Goal: Use online tool/utility: Utilize a website feature to perform a specific function

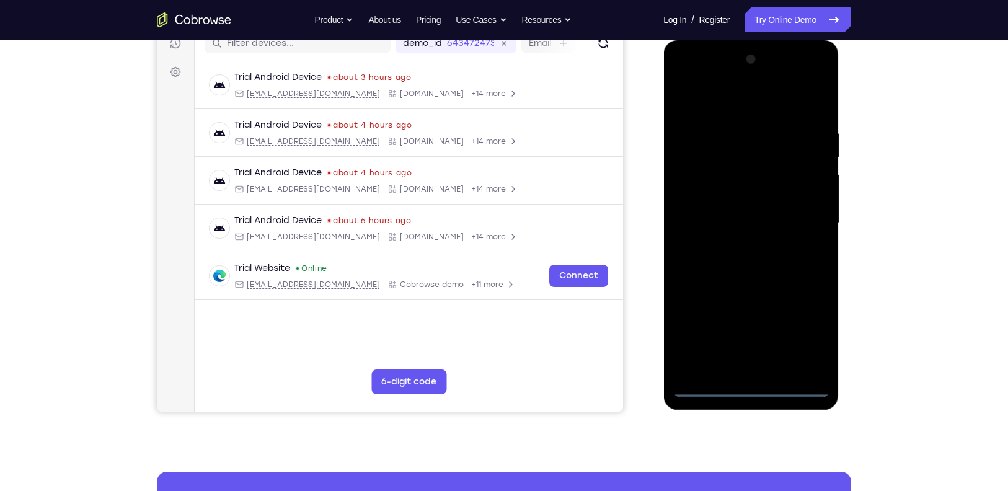
scroll to position [192, 0]
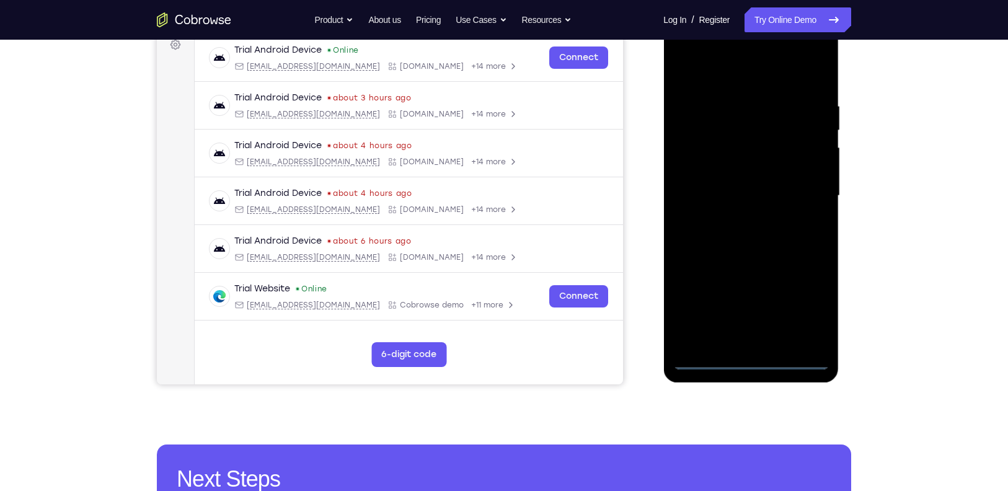
click at [746, 359] on div at bounding box center [751, 195] width 156 height 347
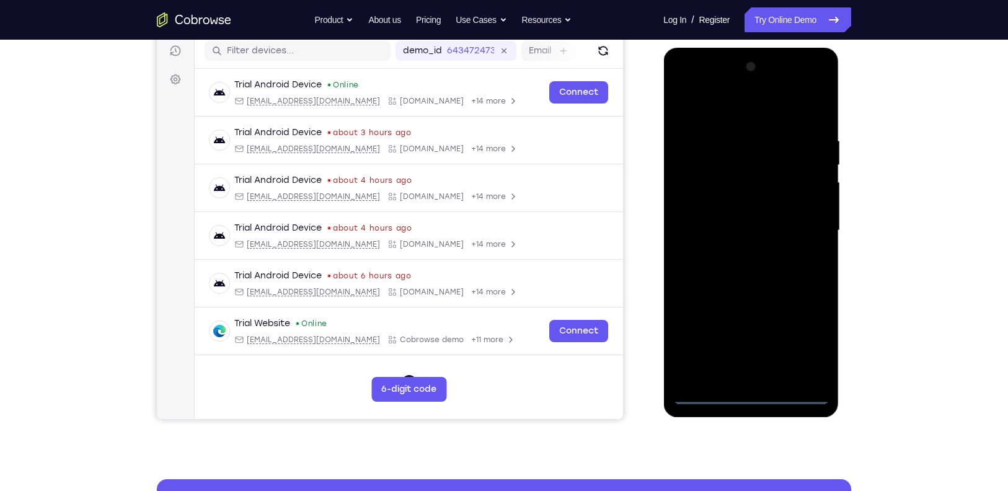
scroll to position [154, 0]
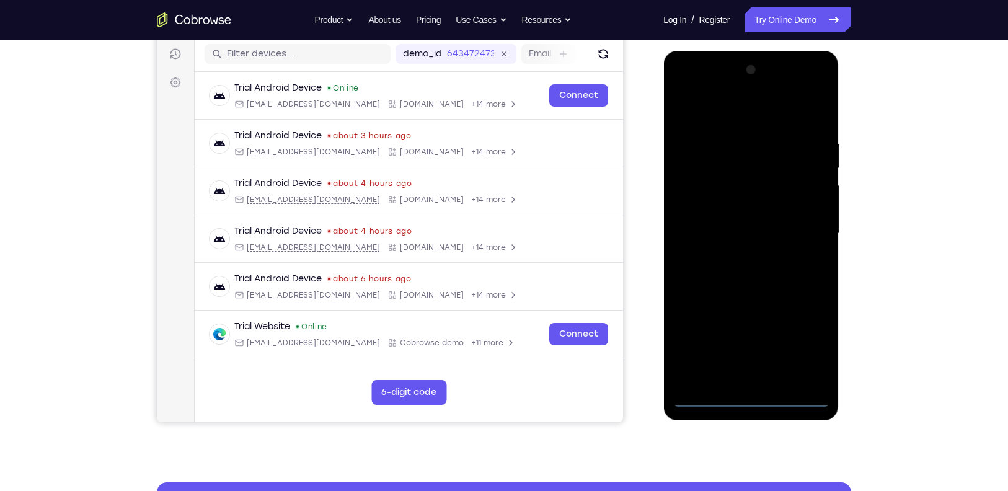
click at [806, 348] on div at bounding box center [751, 233] width 156 height 347
click at [719, 108] on div at bounding box center [751, 233] width 156 height 347
click at [806, 226] on div at bounding box center [751, 233] width 156 height 347
click at [735, 255] on div at bounding box center [751, 233] width 156 height 347
click at [737, 221] on div at bounding box center [751, 233] width 156 height 347
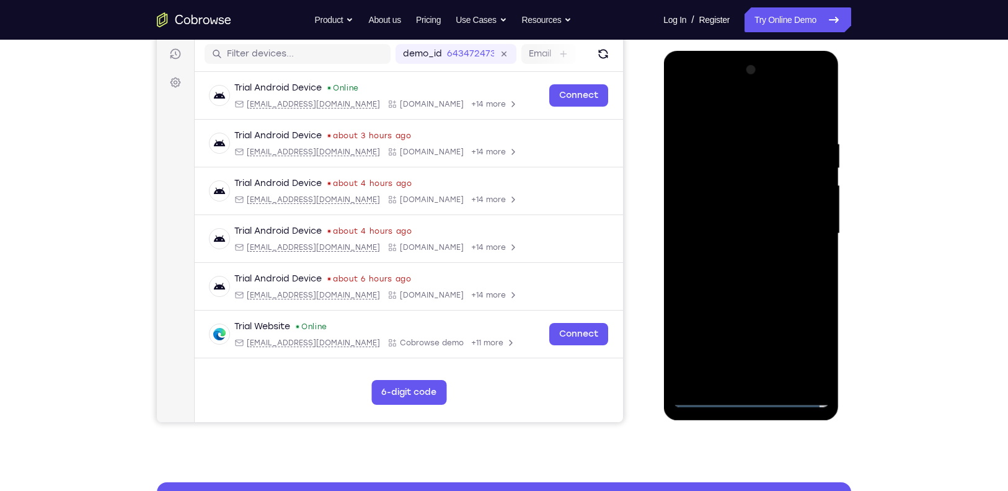
click at [732, 204] on div at bounding box center [751, 233] width 156 height 347
click at [759, 236] on div at bounding box center [751, 233] width 156 height 347
click at [779, 270] on div at bounding box center [751, 233] width 156 height 347
drag, startPoint x: 116, startPoint y: 219, endPoint x: 903, endPoint y: 223, distance: 787.4
click at [903, 223] on div "Your Support Agent Your Customer Web iOS Android Next Steps We’d be happy to gi…" at bounding box center [504, 294] width 1008 height 818
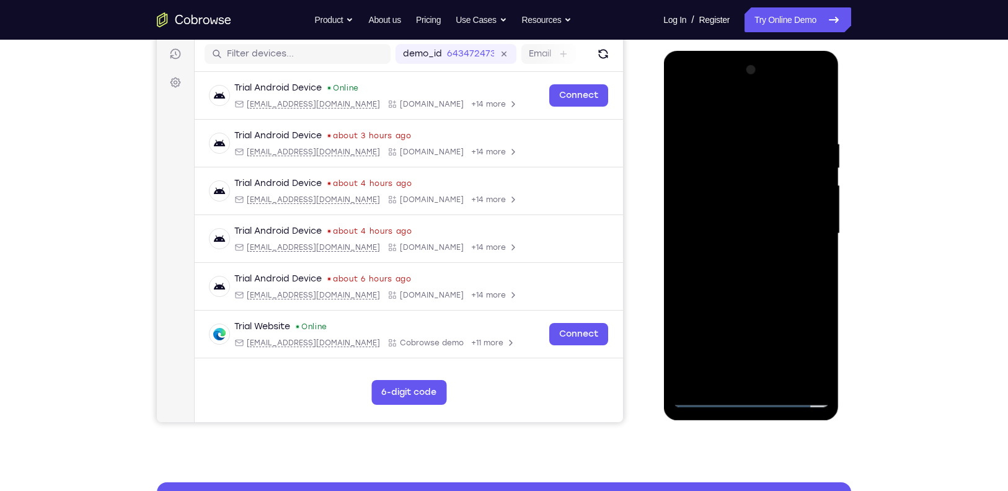
drag, startPoint x: 103, startPoint y: 325, endPoint x: 882, endPoint y: 392, distance: 782.2
click at [882, 392] on div "Your Support Agent Your Customer Web iOS Android Next Steps We’d be happy to gi…" at bounding box center [504, 294] width 794 height 818
click at [800, 372] on div at bounding box center [751, 233] width 156 height 347
click at [774, 268] on div at bounding box center [751, 233] width 156 height 347
click at [815, 138] on div at bounding box center [751, 233] width 156 height 347
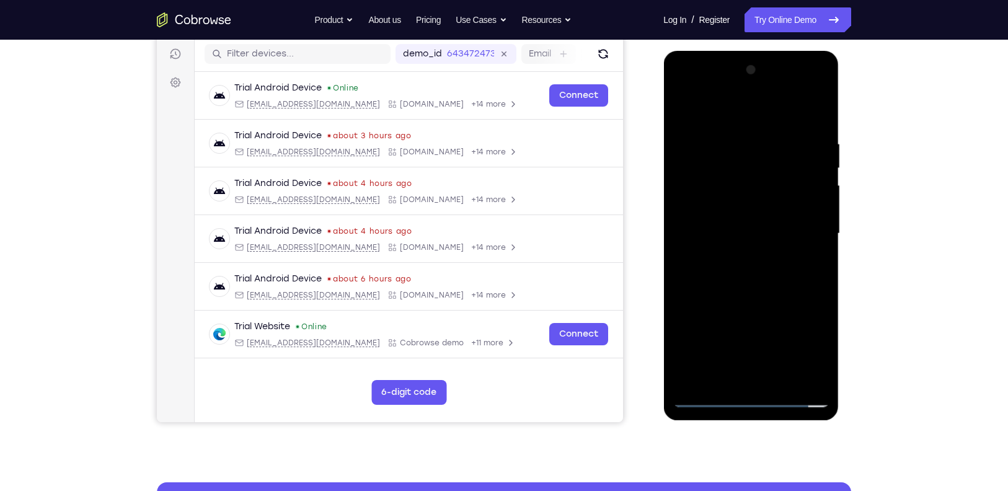
click at [802, 93] on div at bounding box center [751, 233] width 156 height 347
click at [685, 84] on div at bounding box center [751, 233] width 156 height 347
click at [701, 197] on div at bounding box center [751, 233] width 156 height 347
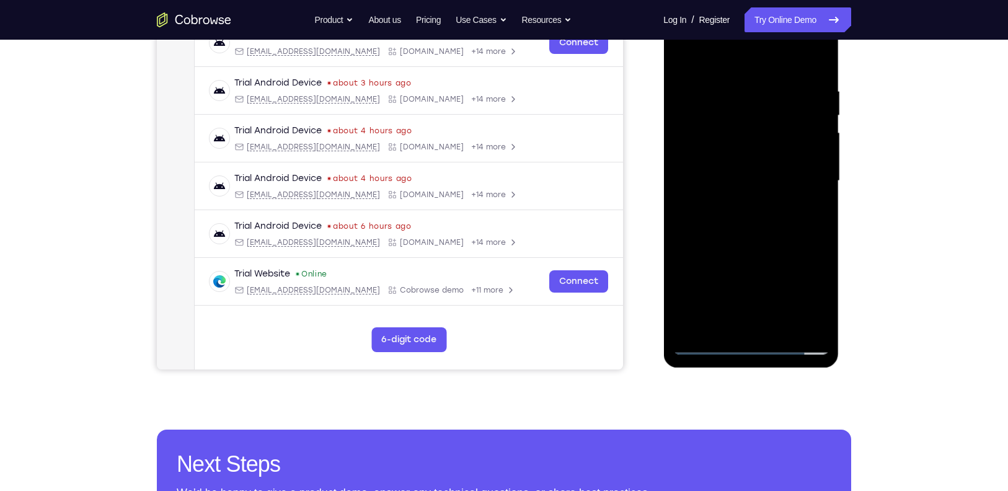
scroll to position [213, 0]
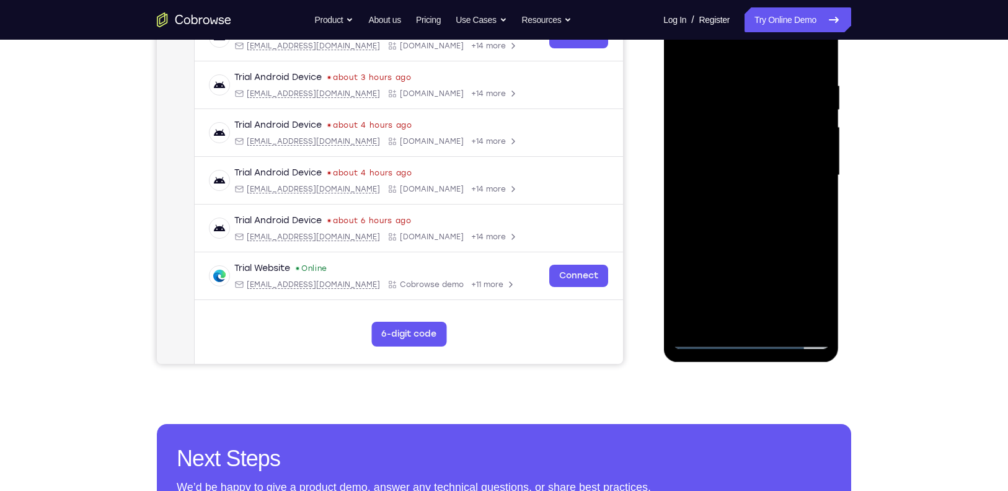
click at [820, 68] on div at bounding box center [751, 175] width 156 height 347
click at [781, 322] on div at bounding box center [751, 175] width 156 height 347
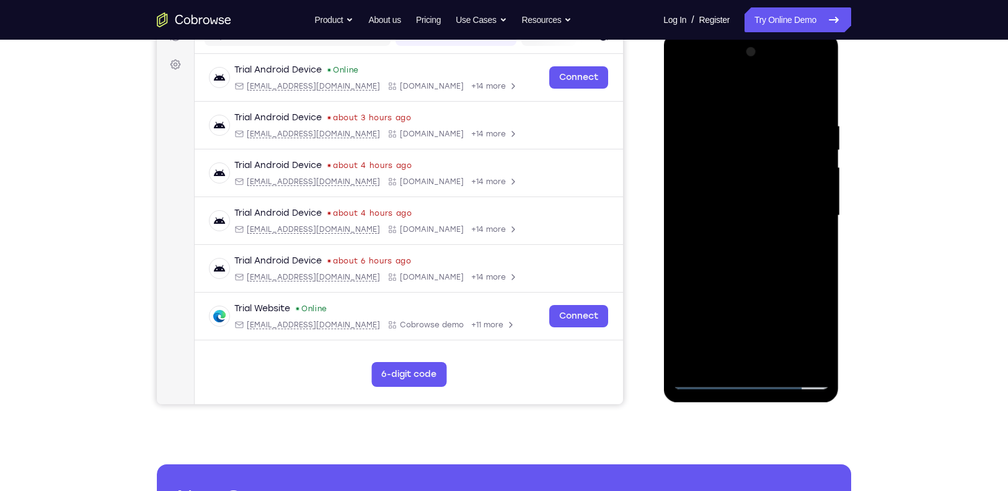
scroll to position [169, 0]
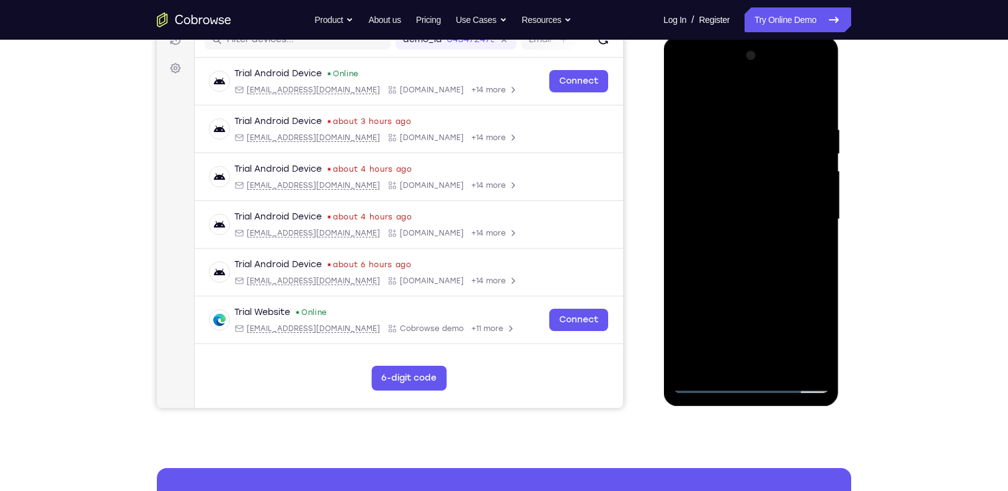
click at [784, 283] on div at bounding box center [751, 219] width 156 height 347
click at [691, 195] on div at bounding box center [751, 219] width 156 height 347
click at [701, 97] on div at bounding box center [751, 219] width 156 height 347
click at [692, 358] on div at bounding box center [751, 219] width 156 height 347
drag, startPoint x: 804, startPoint y: 125, endPoint x: 708, endPoint y: 143, distance: 97.3
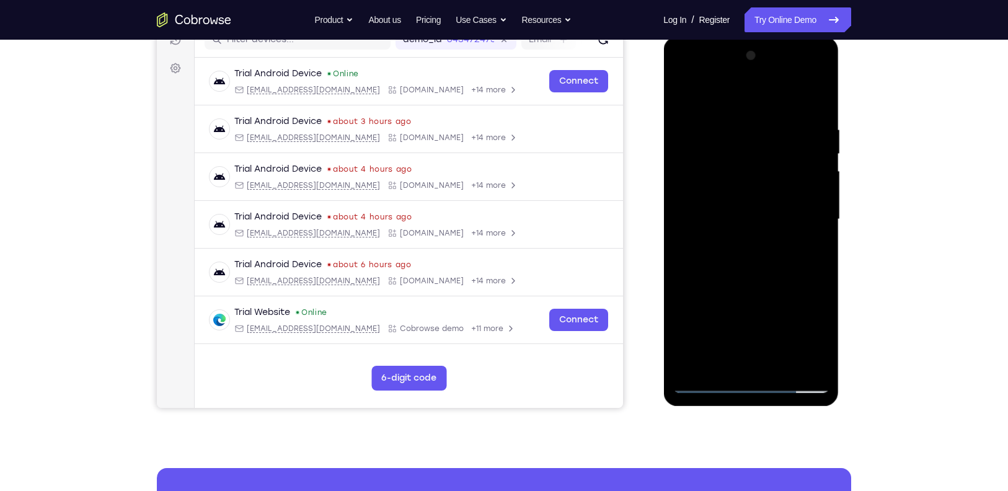
click at [708, 143] on div at bounding box center [751, 219] width 156 height 347
drag, startPoint x: 773, startPoint y: 134, endPoint x: 696, endPoint y: 122, distance: 78.4
click at [696, 122] on div at bounding box center [751, 219] width 156 height 347
drag, startPoint x: 797, startPoint y: 225, endPoint x: 778, endPoint y: 128, distance: 99.1
click at [778, 128] on div at bounding box center [751, 219] width 156 height 347
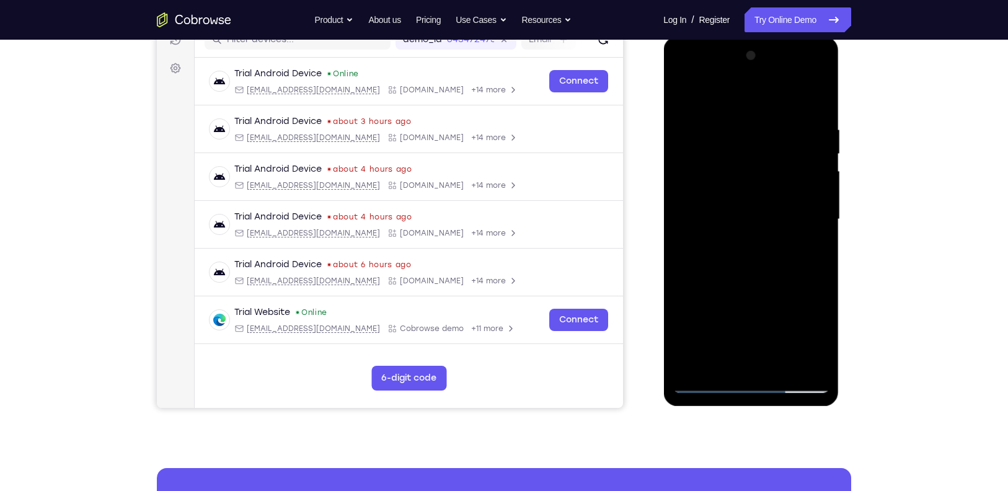
drag, startPoint x: 779, startPoint y: 290, endPoint x: 779, endPoint y: 174, distance: 116.6
click at [779, 174] on div at bounding box center [751, 219] width 156 height 347
drag, startPoint x: 764, startPoint y: 332, endPoint x: 755, endPoint y: 204, distance: 128.6
drag, startPoint x: 92, startPoint y: 167, endPoint x: 918, endPoint y: 188, distance: 826.7
click at [918, 188] on div "Your Support Agent Your Customer Web iOS Android Next Steps We’d be happy to gi…" at bounding box center [504, 280] width 1008 height 818
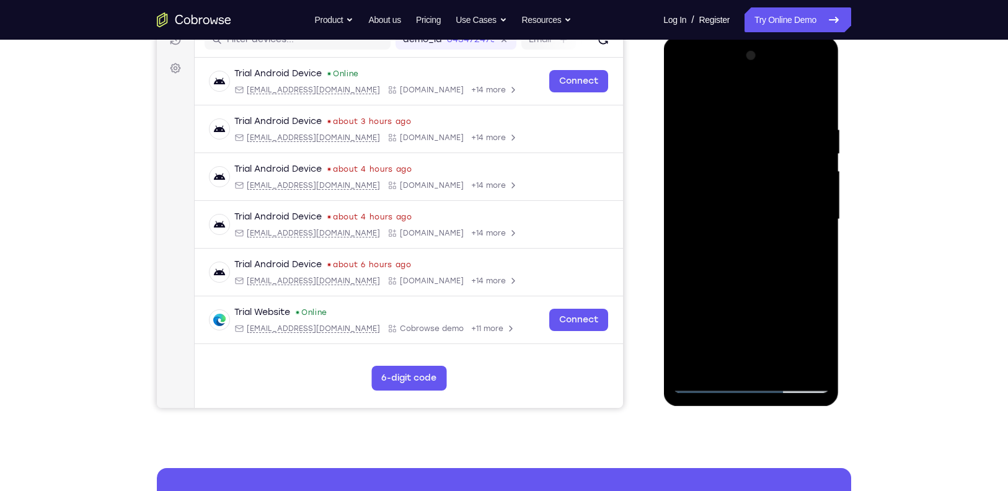
drag, startPoint x: 764, startPoint y: 271, endPoint x: 758, endPoint y: 110, distance: 160.7
click at [758, 110] on div at bounding box center [751, 219] width 156 height 347
drag, startPoint x: 770, startPoint y: 278, endPoint x: 758, endPoint y: 180, distance: 98.7
click at [758, 180] on div at bounding box center [751, 219] width 156 height 347
drag, startPoint x: 774, startPoint y: 300, endPoint x: 764, endPoint y: 161, distance: 139.2
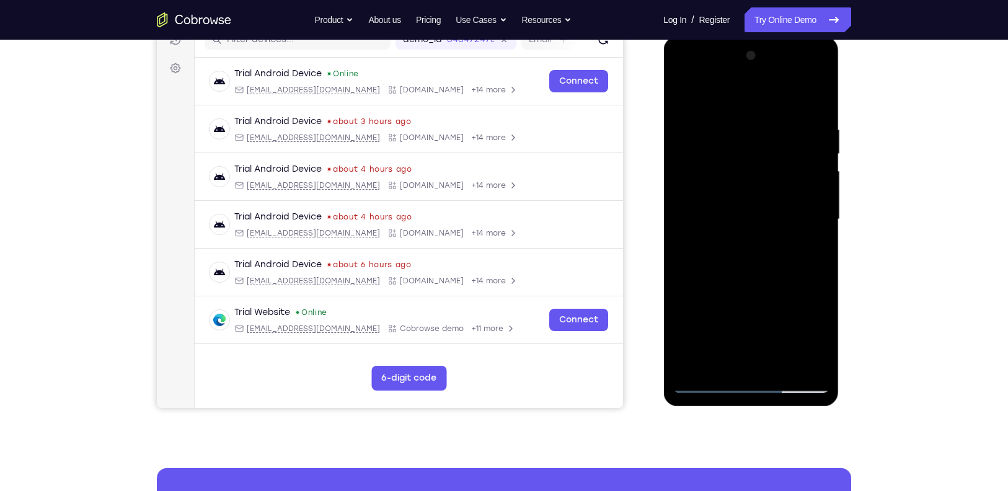
click at [764, 161] on div at bounding box center [751, 219] width 156 height 347
drag, startPoint x: 769, startPoint y: 243, endPoint x: 769, endPoint y: 123, distance: 119.7
click at [769, 123] on div at bounding box center [751, 219] width 156 height 347
drag, startPoint x: 782, startPoint y: 249, endPoint x: 776, endPoint y: 180, distance: 69.0
click at [776, 180] on div at bounding box center [751, 219] width 156 height 347
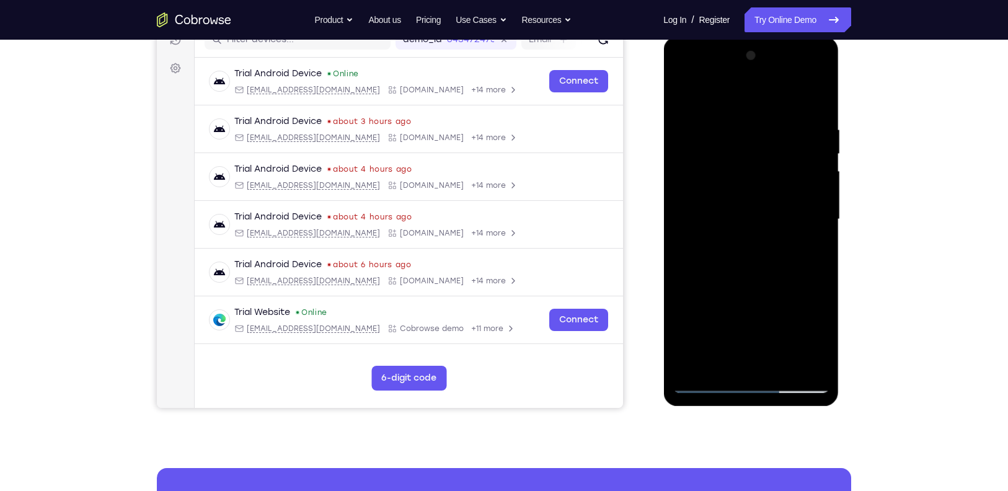
drag, startPoint x: 790, startPoint y: 290, endPoint x: 778, endPoint y: 212, distance: 79.1
click at [778, 212] on div at bounding box center [751, 219] width 156 height 347
drag, startPoint x: 792, startPoint y: 291, endPoint x: 787, endPoint y: 157, distance: 134.6
click at [787, 157] on div at bounding box center [751, 219] width 156 height 347
drag, startPoint x: 804, startPoint y: 247, endPoint x: 794, endPoint y: 100, distance: 147.3
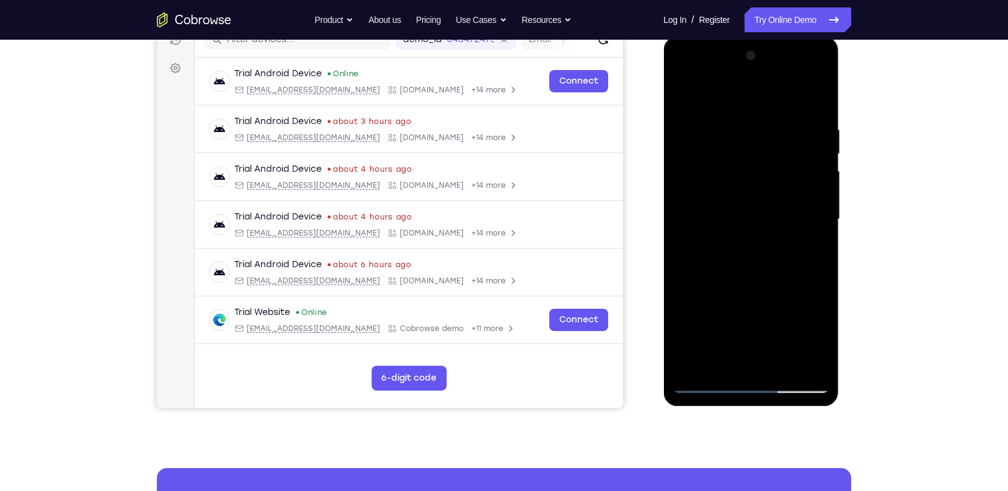
click at [794, 100] on div at bounding box center [751, 219] width 156 height 347
drag, startPoint x: 804, startPoint y: 258, endPoint x: 780, endPoint y: 102, distance: 158.0
click at [780, 102] on div at bounding box center [751, 219] width 156 height 347
drag, startPoint x: 779, startPoint y: 285, endPoint x: 778, endPoint y: 169, distance: 115.9
click at [778, 169] on div at bounding box center [751, 219] width 156 height 347
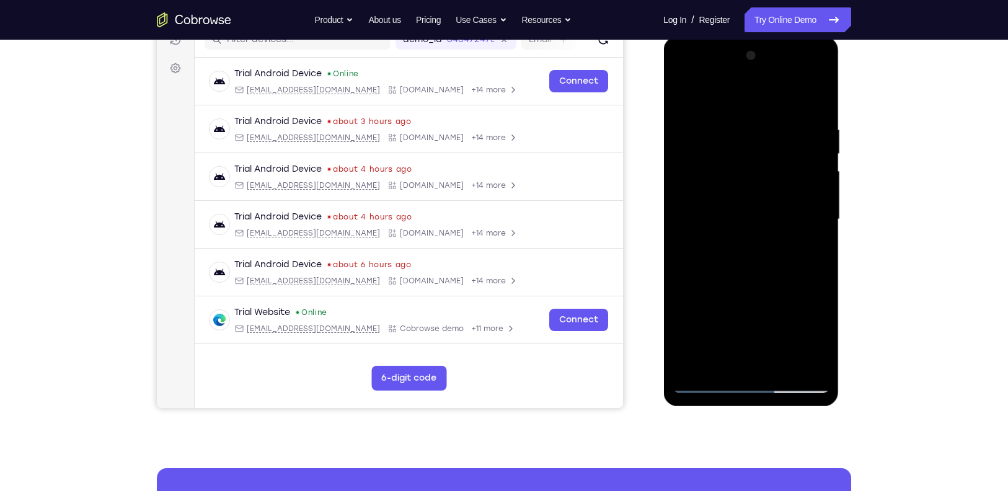
drag, startPoint x: 792, startPoint y: 273, endPoint x: 771, endPoint y: 147, distance: 127.5
click at [771, 147] on div at bounding box center [751, 219] width 156 height 347
drag, startPoint x: 781, startPoint y: 252, endPoint x: 772, endPoint y: 123, distance: 129.3
click at [772, 123] on div at bounding box center [751, 219] width 156 height 347
drag, startPoint x: 754, startPoint y: 332, endPoint x: 746, endPoint y: 212, distance: 120.5
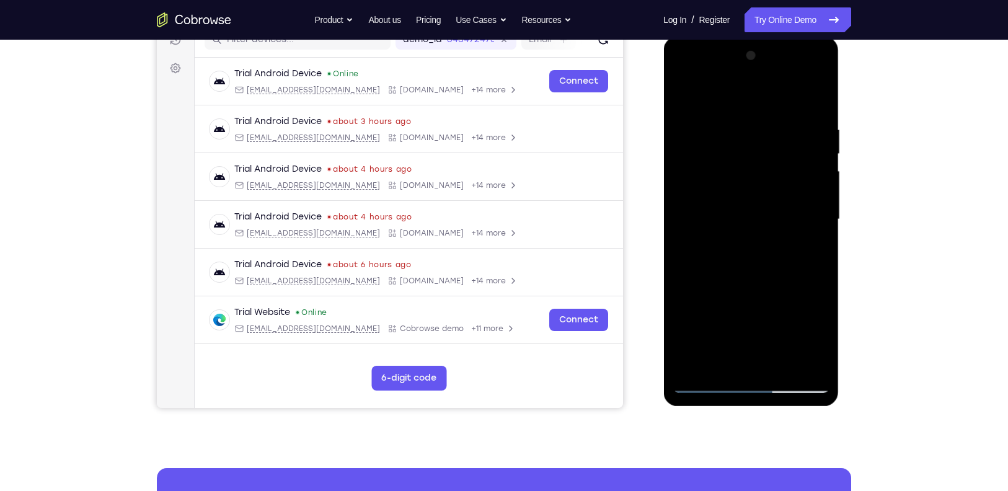
click at [746, 212] on div at bounding box center [751, 219] width 156 height 347
drag, startPoint x: 790, startPoint y: 329, endPoint x: 781, endPoint y: 167, distance: 162.1
drag, startPoint x: 118, startPoint y: 131, endPoint x: 876, endPoint y: 186, distance: 760.3
click at [876, 186] on div "Your Support Agent Your Customer Web iOS Android Next Steps We’d be happy to gi…" at bounding box center [504, 280] width 794 height 818
drag, startPoint x: 790, startPoint y: 318, endPoint x: 773, endPoint y: 159, distance: 160.3
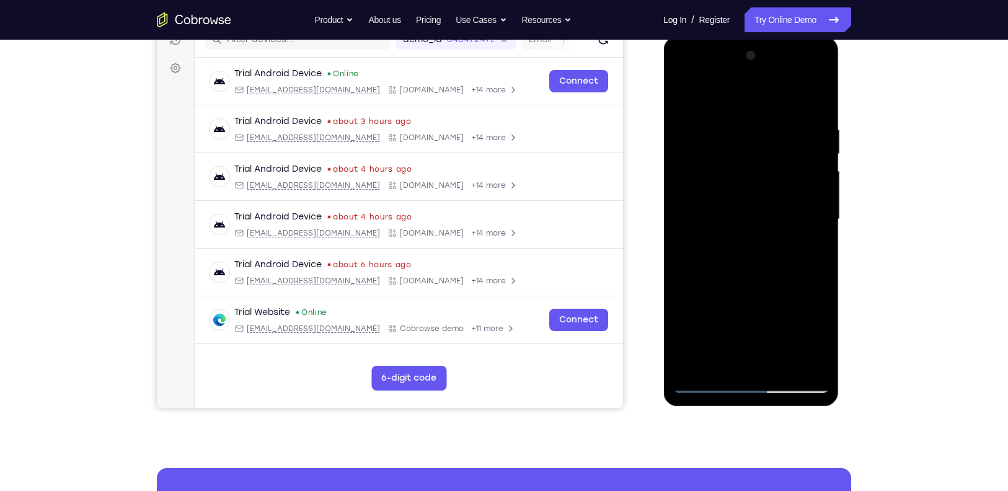
click at [773, 159] on div at bounding box center [751, 219] width 156 height 347
drag, startPoint x: 779, startPoint y: 221, endPoint x: 773, endPoint y: 55, distance: 166.3
click at [773, 55] on div at bounding box center [751, 219] width 156 height 347
click at [774, 361] on div at bounding box center [751, 219] width 156 height 347
click at [684, 91] on div at bounding box center [751, 219] width 156 height 347
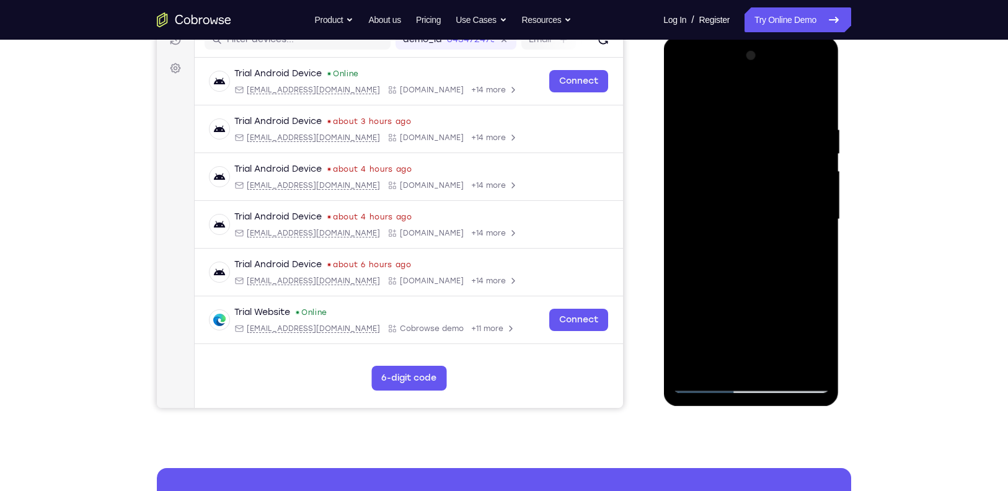
drag, startPoint x: 746, startPoint y: 283, endPoint x: 712, endPoint y: 131, distance: 155.1
click at [712, 131] on div at bounding box center [751, 219] width 156 height 347
drag, startPoint x: 756, startPoint y: 245, endPoint x: 749, endPoint y: 83, distance: 162.0
click at [749, 83] on div at bounding box center [751, 219] width 156 height 347
drag, startPoint x: 742, startPoint y: 250, endPoint x: 707, endPoint y: 108, distance: 146.3
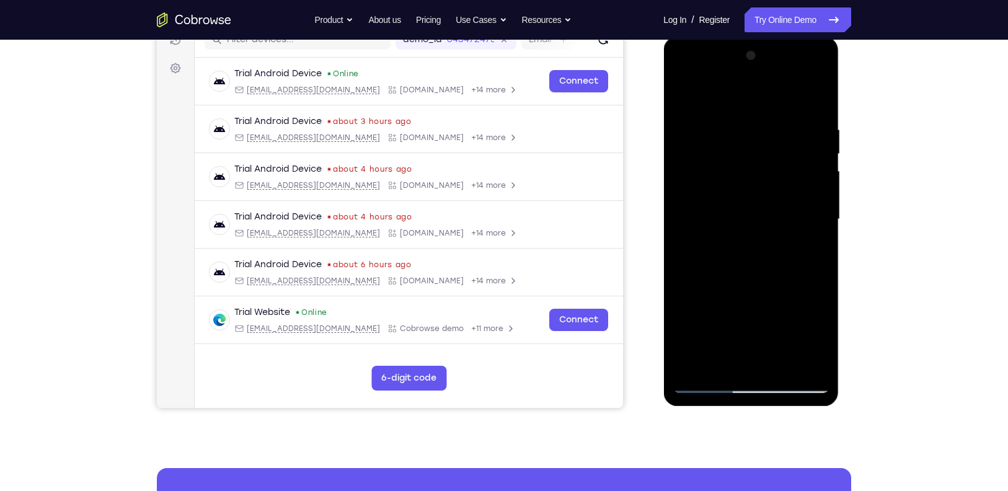
click at [707, 108] on div at bounding box center [751, 219] width 156 height 347
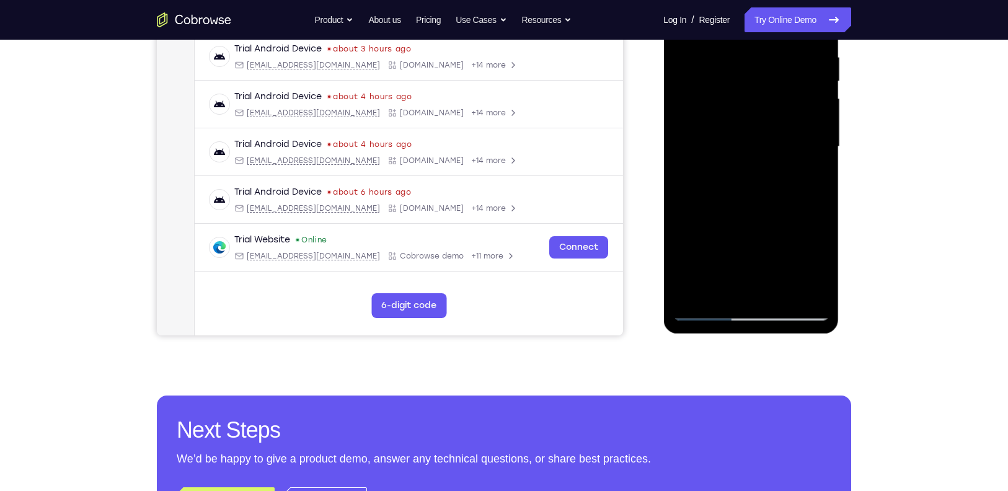
scroll to position [244, 0]
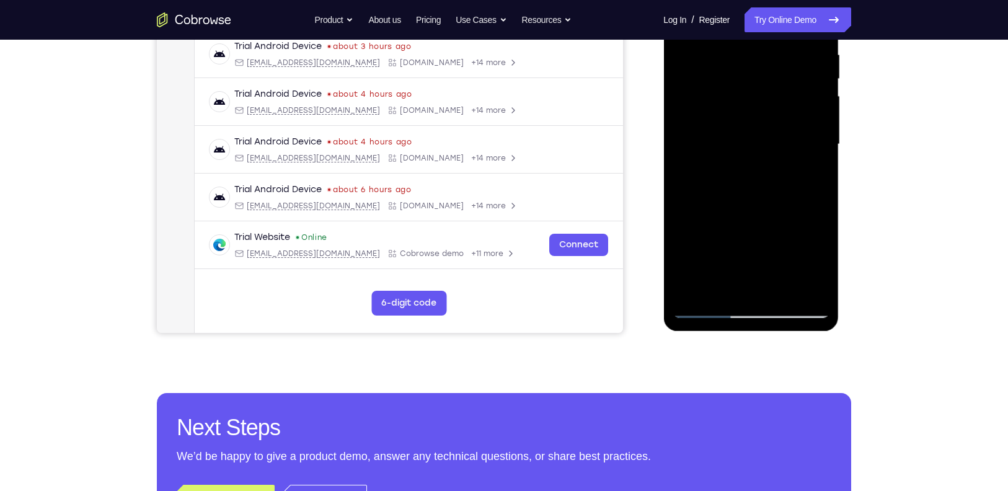
drag, startPoint x: 747, startPoint y: 242, endPoint x: 745, endPoint y: 141, distance: 101.7
drag, startPoint x: 81, startPoint y: 179, endPoint x: 867, endPoint y: 177, distance: 785.5
click at [867, 177] on div "Your Support Agent Your Customer Web iOS Android Next Steps We’d be happy to gi…" at bounding box center [504, 205] width 794 height 818
drag, startPoint x: 774, startPoint y: 239, endPoint x: 753, endPoint y: 105, distance: 135.6
click at [753, 105] on div at bounding box center [751, 144] width 156 height 347
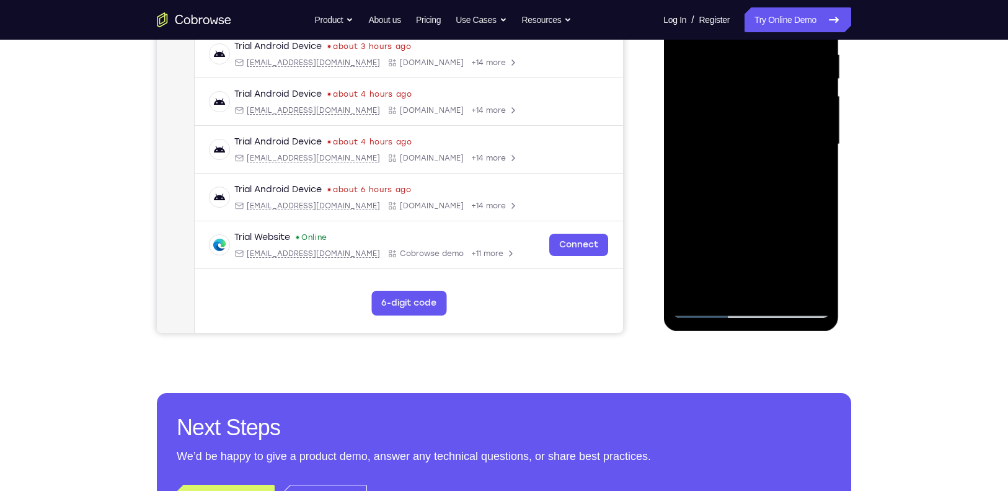
drag, startPoint x: 726, startPoint y: 200, endPoint x: 712, endPoint y: 115, distance: 86.0
click at [712, 115] on div at bounding box center [751, 144] width 156 height 347
drag, startPoint x: 774, startPoint y: 257, endPoint x: 748, endPoint y: 145, distance: 114.6
click at [748, 145] on div at bounding box center [751, 144] width 156 height 347
drag, startPoint x: 771, startPoint y: 217, endPoint x: 739, endPoint y: 119, distance: 102.9
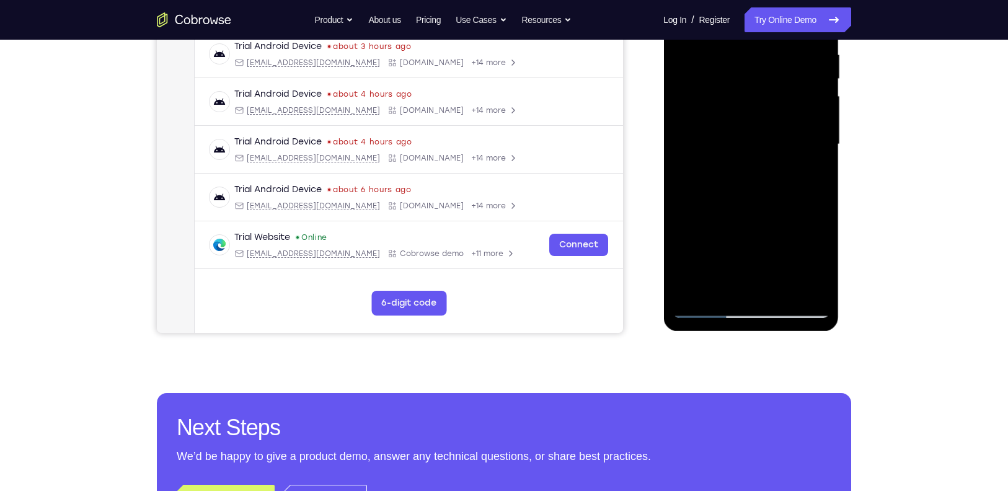
click at [739, 119] on div at bounding box center [751, 144] width 156 height 347
drag, startPoint x: 764, startPoint y: 223, endPoint x: 738, endPoint y: 87, distance: 138.9
click at [738, 87] on div at bounding box center [751, 144] width 156 height 347
drag, startPoint x: 761, startPoint y: 200, endPoint x: 742, endPoint y: 94, distance: 107.7
click at [742, 94] on div at bounding box center [751, 144] width 156 height 347
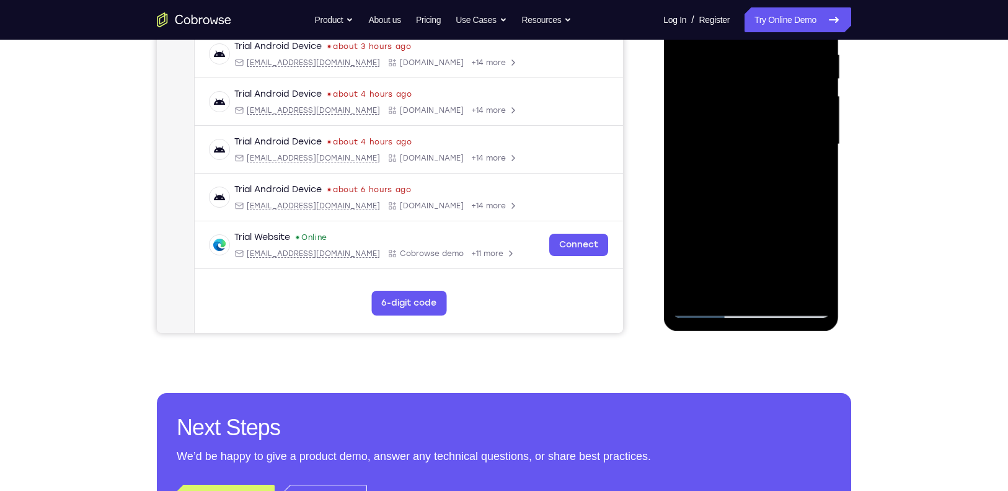
click at [725, 288] on div at bounding box center [751, 144] width 156 height 347
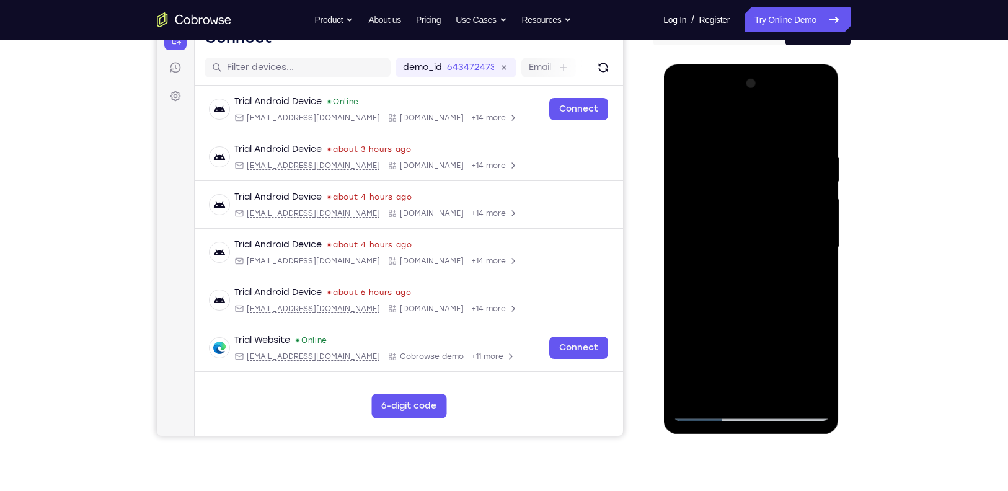
scroll to position [126, 0]
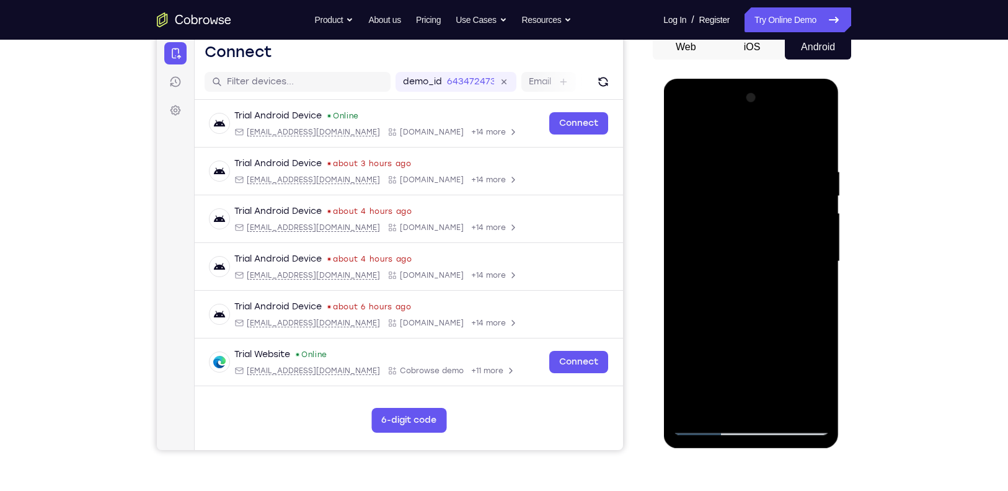
drag, startPoint x: 739, startPoint y: 355, endPoint x: 737, endPoint y: 321, distance: 34.2
drag, startPoint x: 73, startPoint y: 242, endPoint x: 654, endPoint y: 263, distance: 581.3
click at [0, 0] on div at bounding box center [0, 0] width 0 height 0
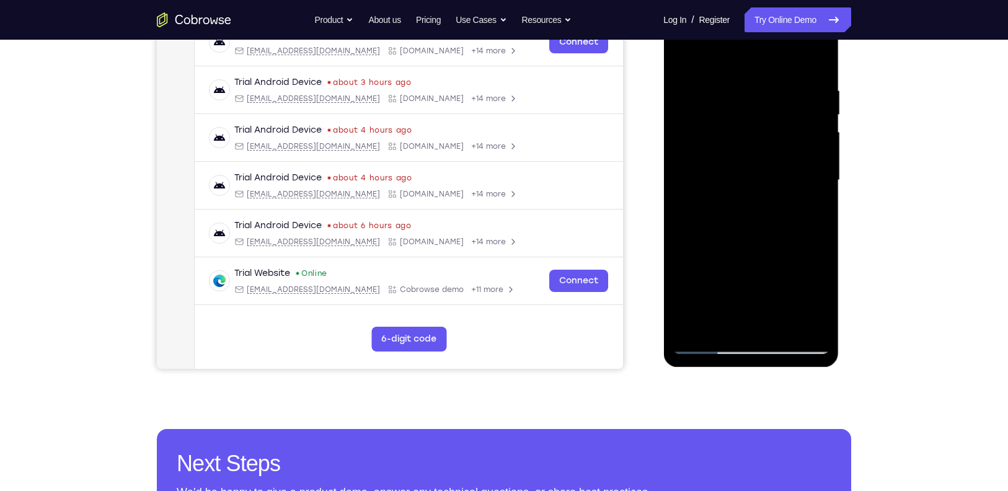
scroll to position [210, 0]
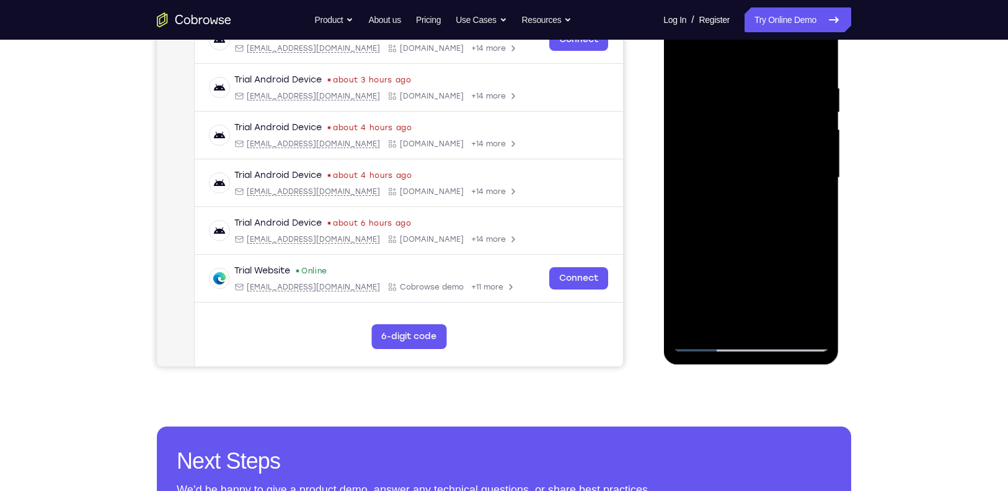
click at [796, 203] on div at bounding box center [751, 177] width 156 height 347
click at [712, 285] on div at bounding box center [751, 177] width 156 height 347
click at [709, 115] on div at bounding box center [751, 177] width 156 height 347
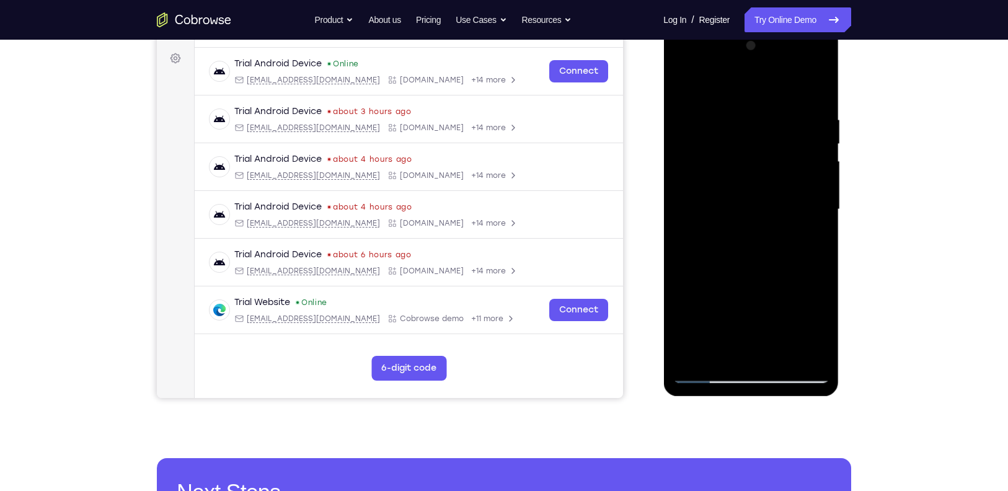
scroll to position [177, 0]
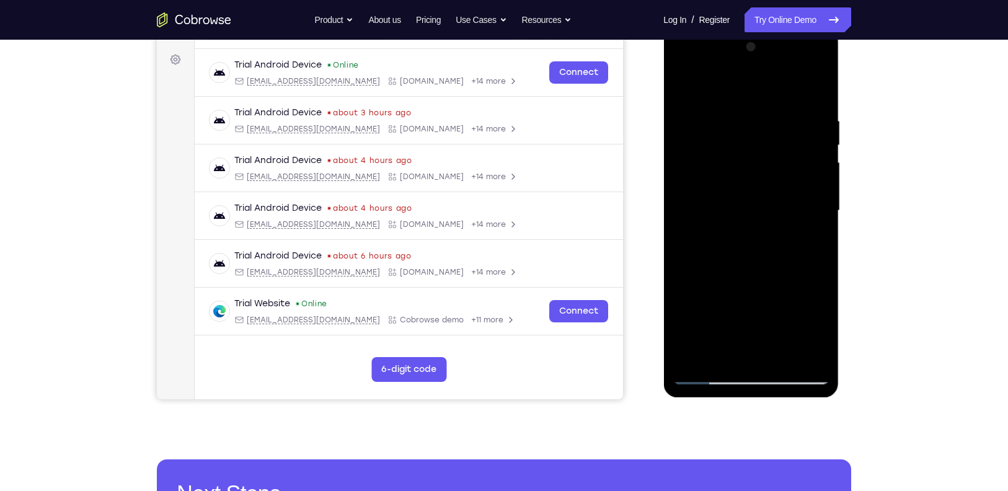
click at [762, 348] on div at bounding box center [751, 210] width 156 height 347
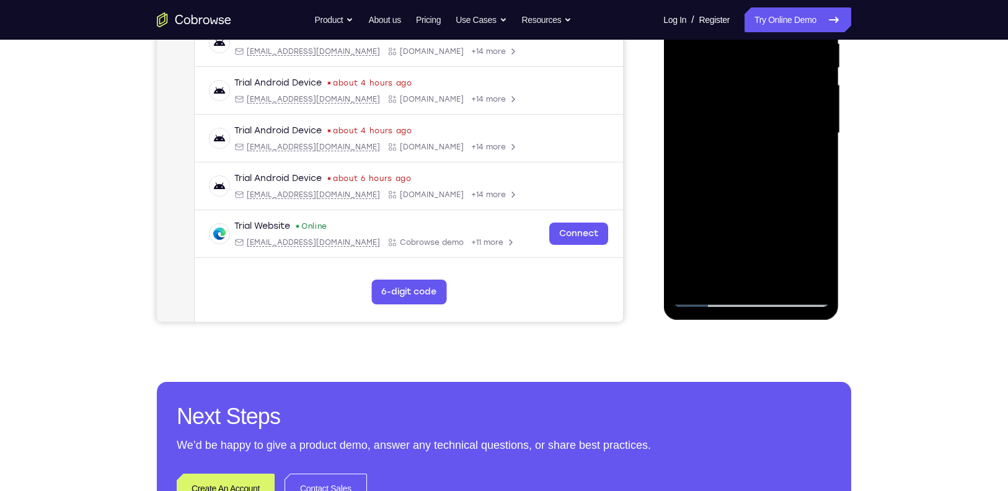
scroll to position [257, 0]
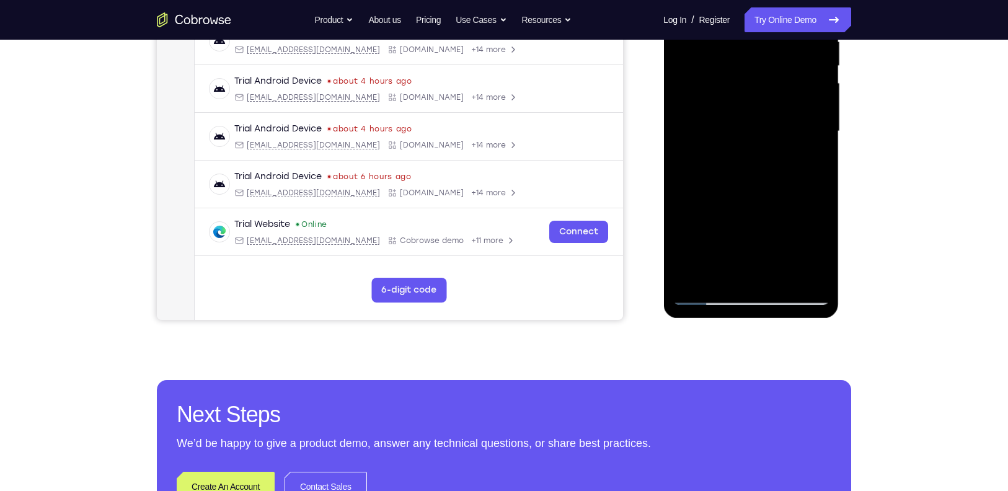
click at [691, 277] on div at bounding box center [751, 131] width 156 height 347
click at [780, 275] on div at bounding box center [751, 131] width 156 height 347
click at [744, 109] on div at bounding box center [751, 131] width 156 height 347
